Goal: Task Accomplishment & Management: Complete application form

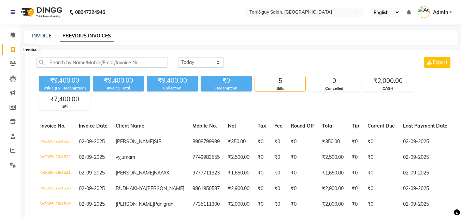
click at [12, 50] on icon at bounding box center [13, 49] width 4 height 5
select select "service"
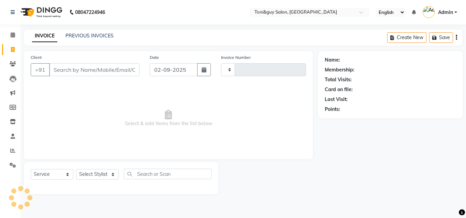
click at [72, 70] on input "Client" at bounding box center [94, 69] width 90 height 13
type input "1524"
select select "6593"
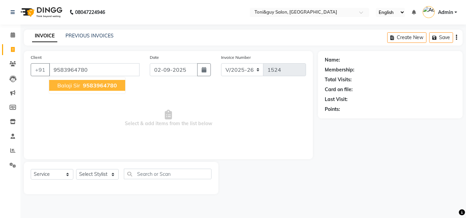
type input "9583964780"
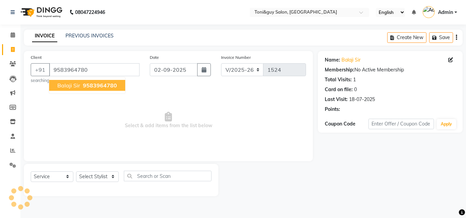
click at [103, 87] on span "9583964780" at bounding box center [100, 85] width 34 height 7
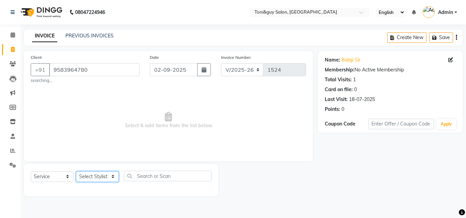
click at [106, 177] on select "Select Stylist ABISHEK ARSH [PERSON_NAME] [PERSON_NAME] PRIYA SAKCHI sandhya [P…" at bounding box center [97, 177] width 43 height 11
select select "70902"
click at [76, 172] on select "Select Stylist ABISHEK ARSH [PERSON_NAME] [PERSON_NAME] PRIYA SAKCHI sandhya [P…" at bounding box center [97, 177] width 43 height 11
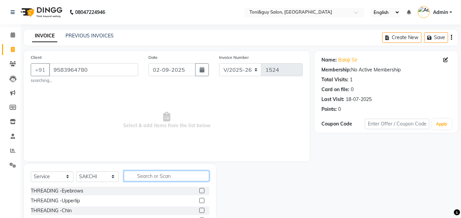
click at [154, 176] on input "text" at bounding box center [166, 176] width 85 height 11
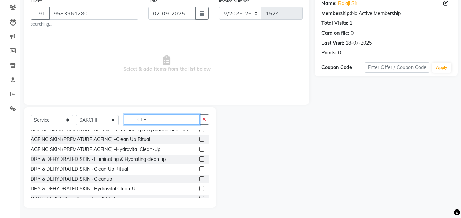
scroll to position [41, 0]
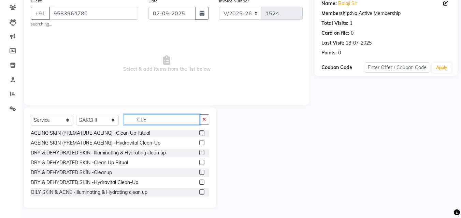
type input "CLE"
click at [199, 174] on label at bounding box center [201, 172] width 5 height 5
click at [199, 174] on input "checkbox" at bounding box center [201, 173] width 4 height 4
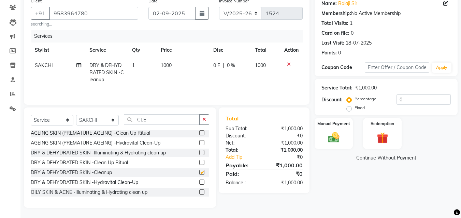
checkbox input "false"
click at [166, 64] on span "1000" at bounding box center [166, 65] width 11 height 6
select select "70902"
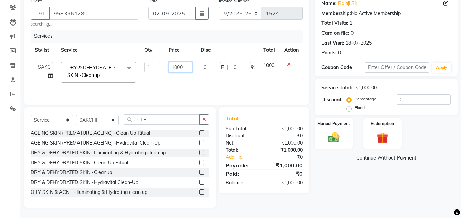
click at [177, 67] on input "1000" at bounding box center [180, 67] width 24 height 11
click at [175, 67] on input "1500" at bounding box center [180, 67] width 24 height 11
type input "500"
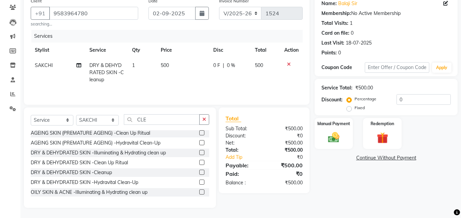
click at [264, 65] on td "500" at bounding box center [266, 73] width 30 height 30
select select "70902"
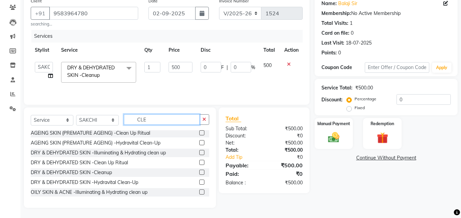
click at [173, 123] on input "CLE" at bounding box center [162, 120] width 76 height 11
type input "C"
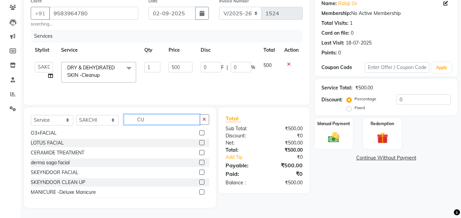
scroll to position [0, 0]
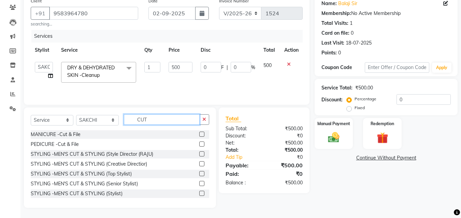
type input "CUT"
click at [199, 172] on label at bounding box center [201, 173] width 5 height 5
click at [199, 172] on input "checkbox" at bounding box center [201, 174] width 4 height 4
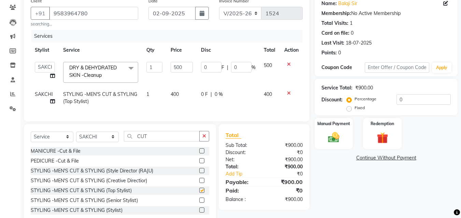
checkbox input "false"
click at [217, 93] on span "0 %" at bounding box center [218, 94] width 8 height 7
select select "70902"
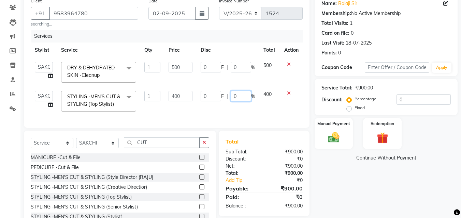
click at [238, 99] on input "0" at bounding box center [240, 96] width 20 height 11
type input "50"
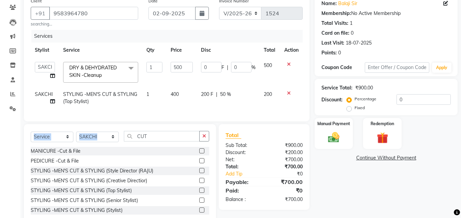
drag, startPoint x: 271, startPoint y: 95, endPoint x: 163, endPoint y: 144, distance: 119.1
click at [163, 144] on div "Client [PHONE_NUMBER] searching... Date [DATE] Invoice Number V/2025 V/[PHONE_N…" at bounding box center [167, 110] width 296 height 230
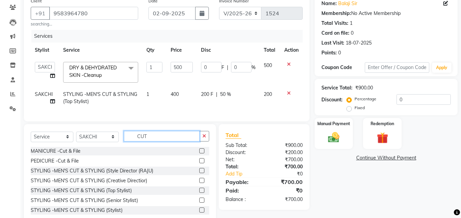
click at [163, 142] on input "CUT" at bounding box center [162, 136] width 76 height 11
type input "C"
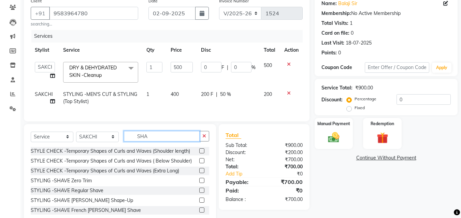
type input "SHA"
click at [199, 203] on label at bounding box center [201, 200] width 5 height 5
click at [199, 203] on input "checkbox" at bounding box center [201, 201] width 4 height 4
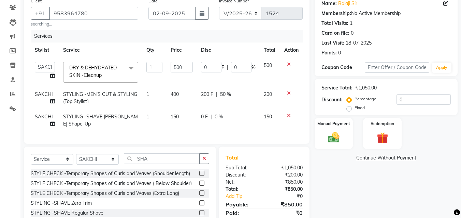
checkbox input "false"
click at [333, 136] on img at bounding box center [333, 138] width 19 height 14
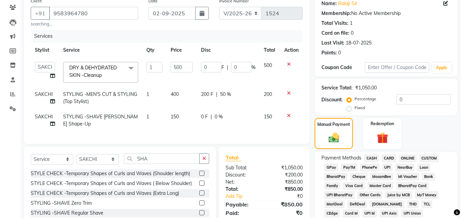
click at [43, 97] on span "SAKCHI" at bounding box center [44, 94] width 18 height 6
select select "70902"
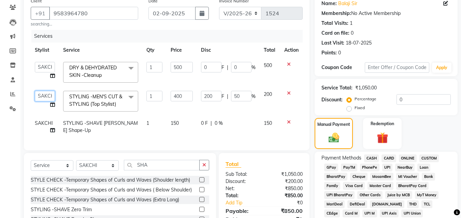
click at [43, 97] on select "ABISHEK ARSH [PERSON_NAME] [PERSON_NAME] PRIYA SAKCHI sandhya [PERSON_NAME] SIR…" at bounding box center [45, 96] width 20 height 11
select select "52286"
click at [44, 126] on span "SAKCHI" at bounding box center [44, 123] width 18 height 6
select select "70902"
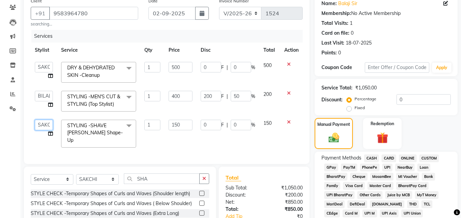
click at [44, 126] on select "ABISHEK ARSH [PERSON_NAME] [PERSON_NAME] PRIYA SAKCHI sandhya [PERSON_NAME] SIR…" at bounding box center [44, 125] width 18 height 11
select select "52286"
click at [371, 158] on span "CASH" at bounding box center [371, 159] width 15 height 8
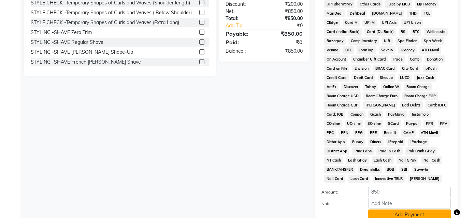
click at [414, 214] on button "Add Payment" at bounding box center [409, 215] width 82 height 11
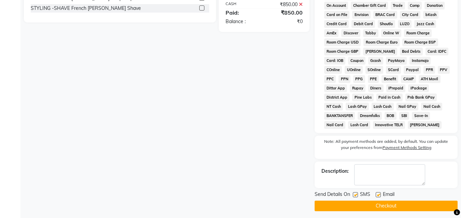
scroll to position [302, 0]
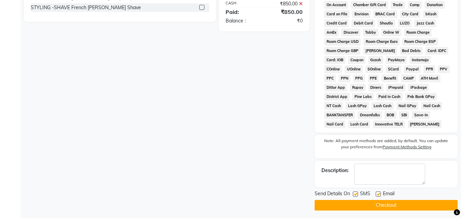
click at [422, 202] on button "Checkout" at bounding box center [385, 205] width 143 height 11
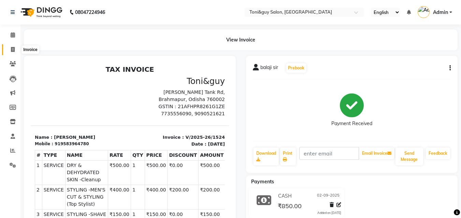
click at [13, 48] on icon at bounding box center [13, 49] width 4 height 5
select select "service"
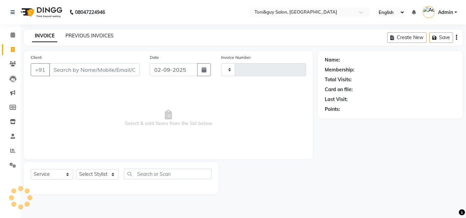
click at [94, 35] on link "PREVIOUS INVOICES" at bounding box center [89, 36] width 48 height 6
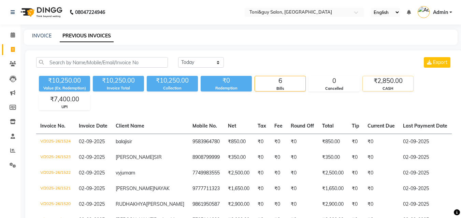
click at [381, 82] on div "₹2,850.00" at bounding box center [387, 81] width 50 height 10
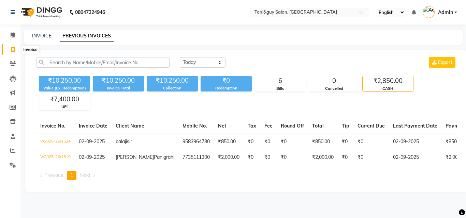
click at [12, 49] on icon at bounding box center [13, 49] width 4 height 5
select select "service"
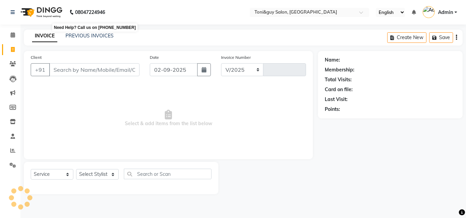
select select "6593"
type input "1525"
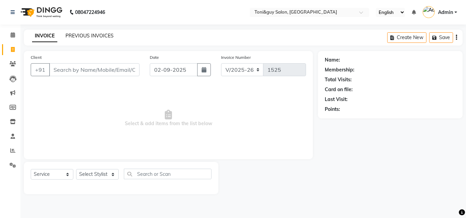
click at [92, 34] on link "PREVIOUS INVOICES" at bounding box center [89, 36] width 48 height 6
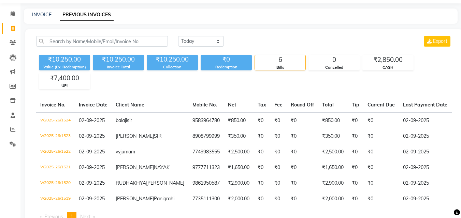
scroll to position [14, 0]
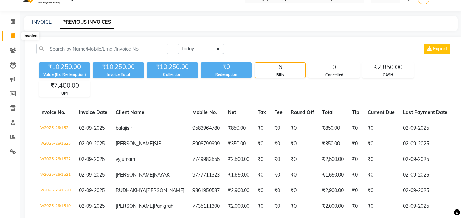
click at [12, 36] on icon at bounding box center [13, 35] width 4 height 5
select select "service"
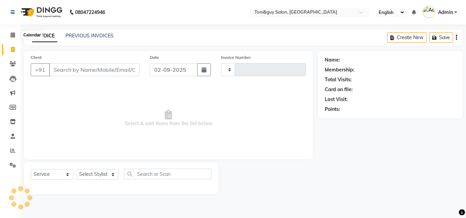
type input "1525"
select select "6593"
click at [120, 68] on input "Client" at bounding box center [94, 69] width 90 height 13
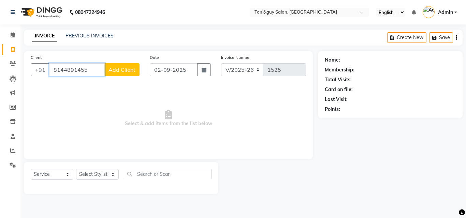
type input "8144891455"
click at [123, 66] on span "Add Client" at bounding box center [121, 69] width 27 height 7
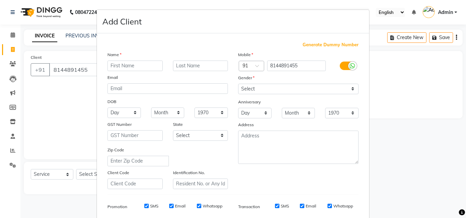
click at [123, 66] on input "text" at bounding box center [134, 66] width 55 height 11
type input "SAI"
click at [180, 62] on input "text" at bounding box center [200, 66] width 55 height 11
type input "P"
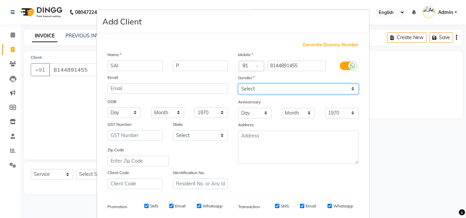
click at [285, 90] on select "Select [DEMOGRAPHIC_DATA] [DEMOGRAPHIC_DATA] Other Prefer Not To Say" at bounding box center [298, 89] width 120 height 11
select select "[DEMOGRAPHIC_DATA]"
click at [238, 84] on select "Select [DEMOGRAPHIC_DATA] [DEMOGRAPHIC_DATA] Other Prefer Not To Say" at bounding box center [298, 89] width 120 height 11
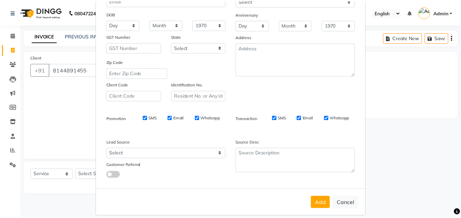
scroll to position [96, 0]
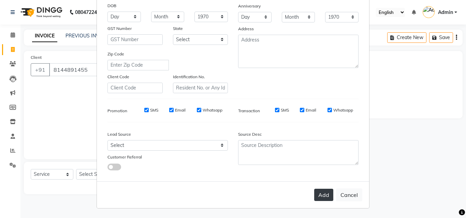
click at [320, 195] on button "Add" at bounding box center [323, 195] width 19 height 12
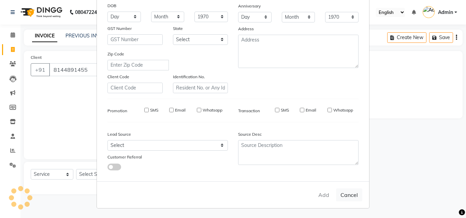
select select
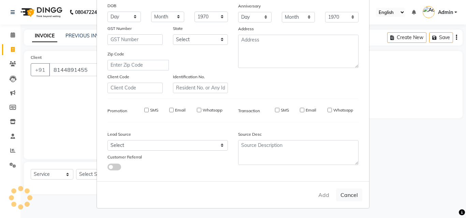
select select
checkbox input "false"
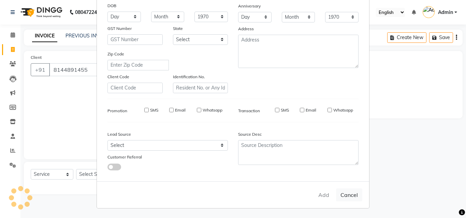
checkbox input "false"
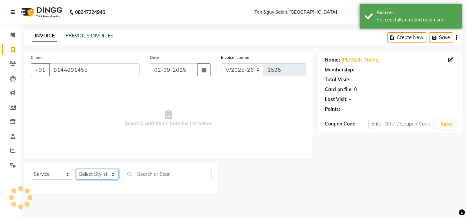
click at [86, 176] on select "Select Stylist ABISHEK ARSH [PERSON_NAME] [PERSON_NAME] PRIYA SAKCHI sandhya [P…" at bounding box center [97, 174] width 43 height 11
select select "52286"
click at [76, 169] on select "Select Stylist ABISHEK ARSH [PERSON_NAME] [PERSON_NAME] PRIYA SAKCHI sandhya [P…" at bounding box center [97, 174] width 43 height 11
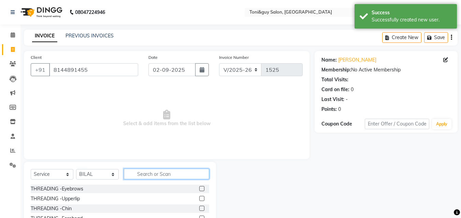
click at [187, 174] on input "text" at bounding box center [166, 174] width 85 height 11
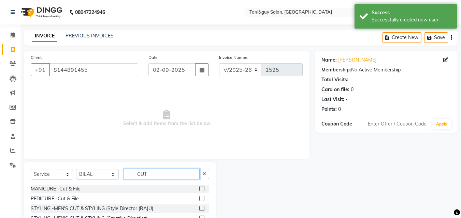
scroll to position [55, 0]
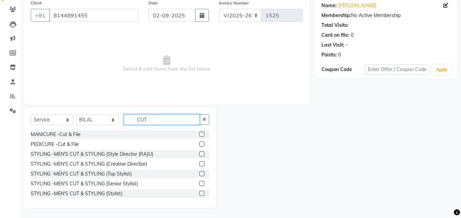
type input "CUT"
click at [199, 173] on label at bounding box center [201, 173] width 5 height 5
click at [199, 173] on input "checkbox" at bounding box center [201, 174] width 4 height 4
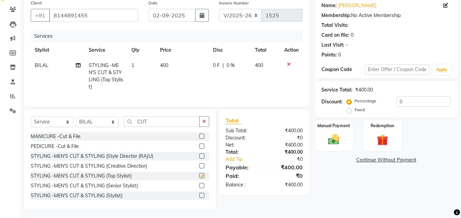
checkbox input "false"
click at [227, 63] on span "0 %" at bounding box center [230, 65] width 8 height 7
select select "52286"
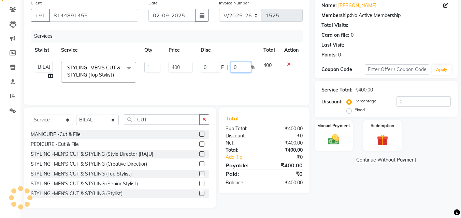
click at [240, 65] on input "0" at bounding box center [240, 67] width 20 height 11
type input "50"
click at [269, 63] on td "400" at bounding box center [269, 72] width 21 height 29
select select "52286"
click at [199, 172] on label at bounding box center [201, 173] width 5 height 5
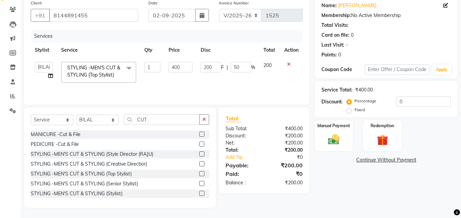
click at [199, 172] on input "checkbox" at bounding box center [201, 174] width 4 height 4
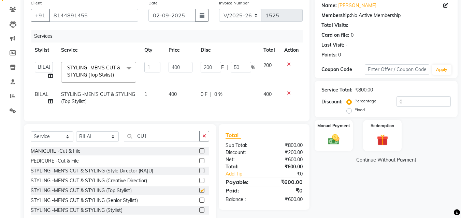
checkbox input "false"
click at [217, 92] on span "0 %" at bounding box center [218, 94] width 8 height 7
select select "52286"
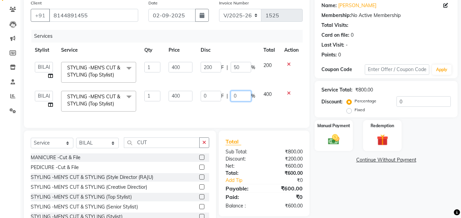
click at [239, 95] on input "0" at bounding box center [240, 96] width 20 height 11
type input "50"
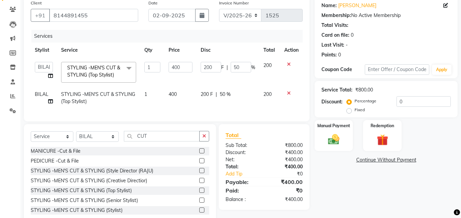
click at [267, 93] on span "200" at bounding box center [267, 94] width 8 height 6
select select "52286"
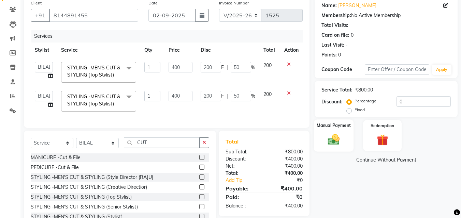
click at [329, 133] on img at bounding box center [333, 140] width 19 height 14
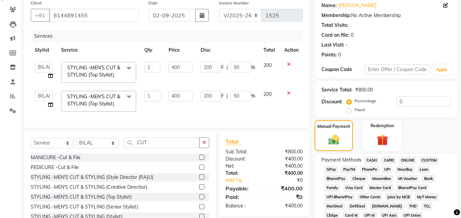
click at [386, 170] on span "UPI" at bounding box center [387, 170] width 11 height 8
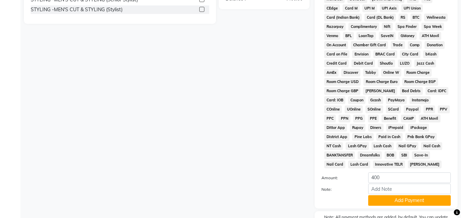
scroll to position [273, 0]
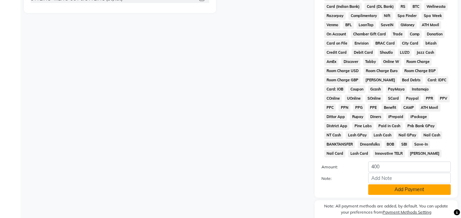
click at [417, 190] on button "Add Payment" at bounding box center [409, 190] width 82 height 11
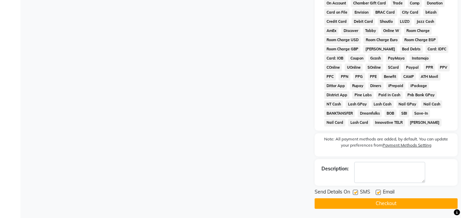
scroll to position [305, 0]
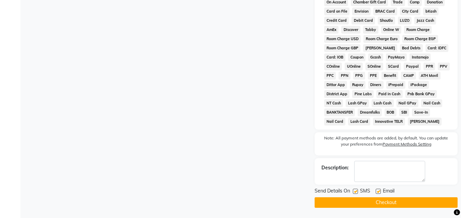
click at [420, 201] on button "Checkout" at bounding box center [385, 203] width 143 height 11
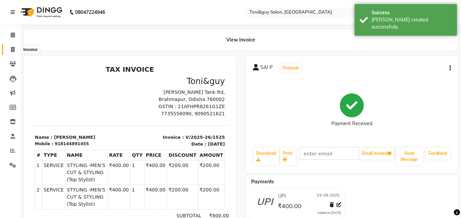
click at [11, 47] on icon at bounding box center [13, 49] width 4 height 5
select select "service"
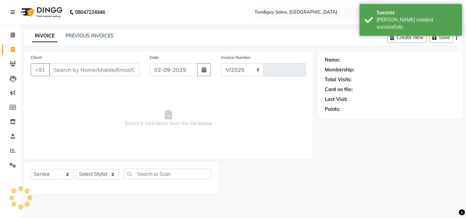
select select "6593"
type input "1526"
